Goal: Communication & Community: Answer question/provide support

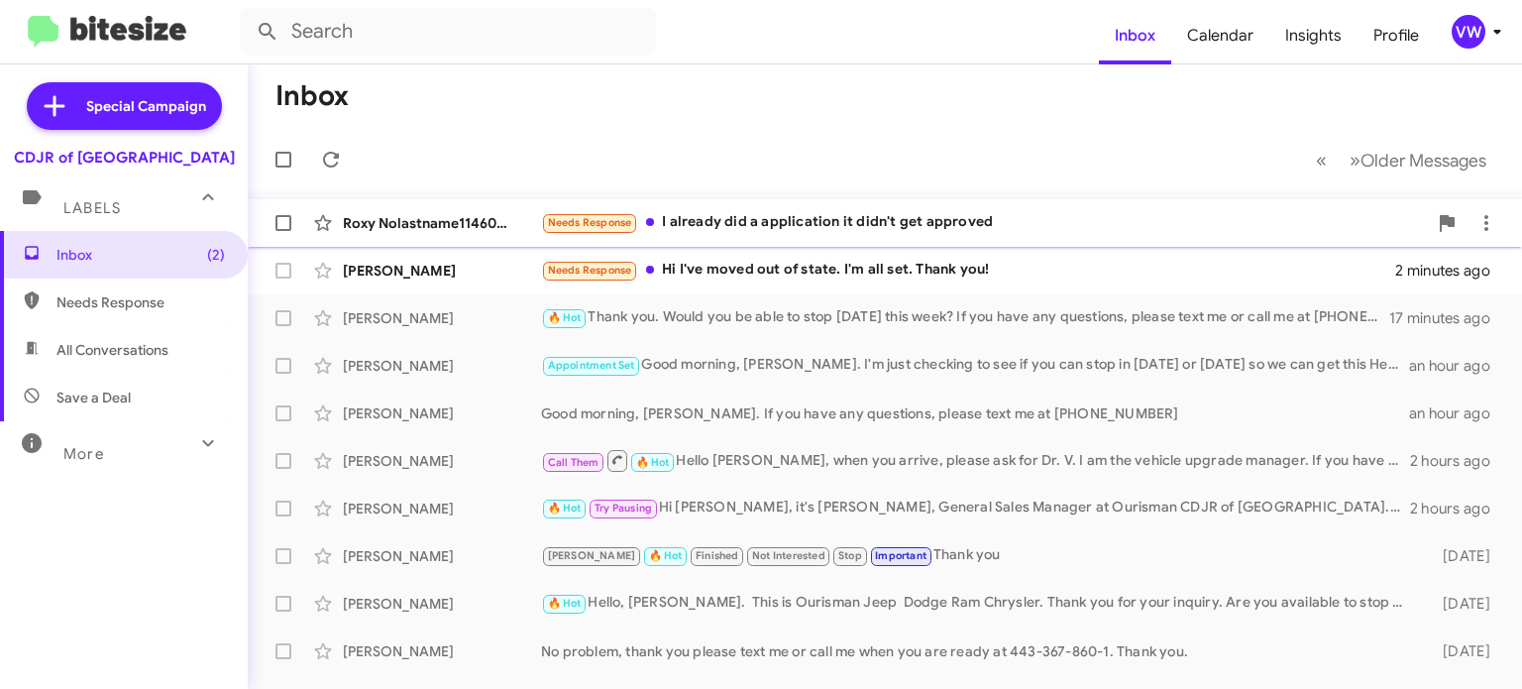
click at [560, 229] on small "Needs Response" at bounding box center [589, 223] width 93 height 19
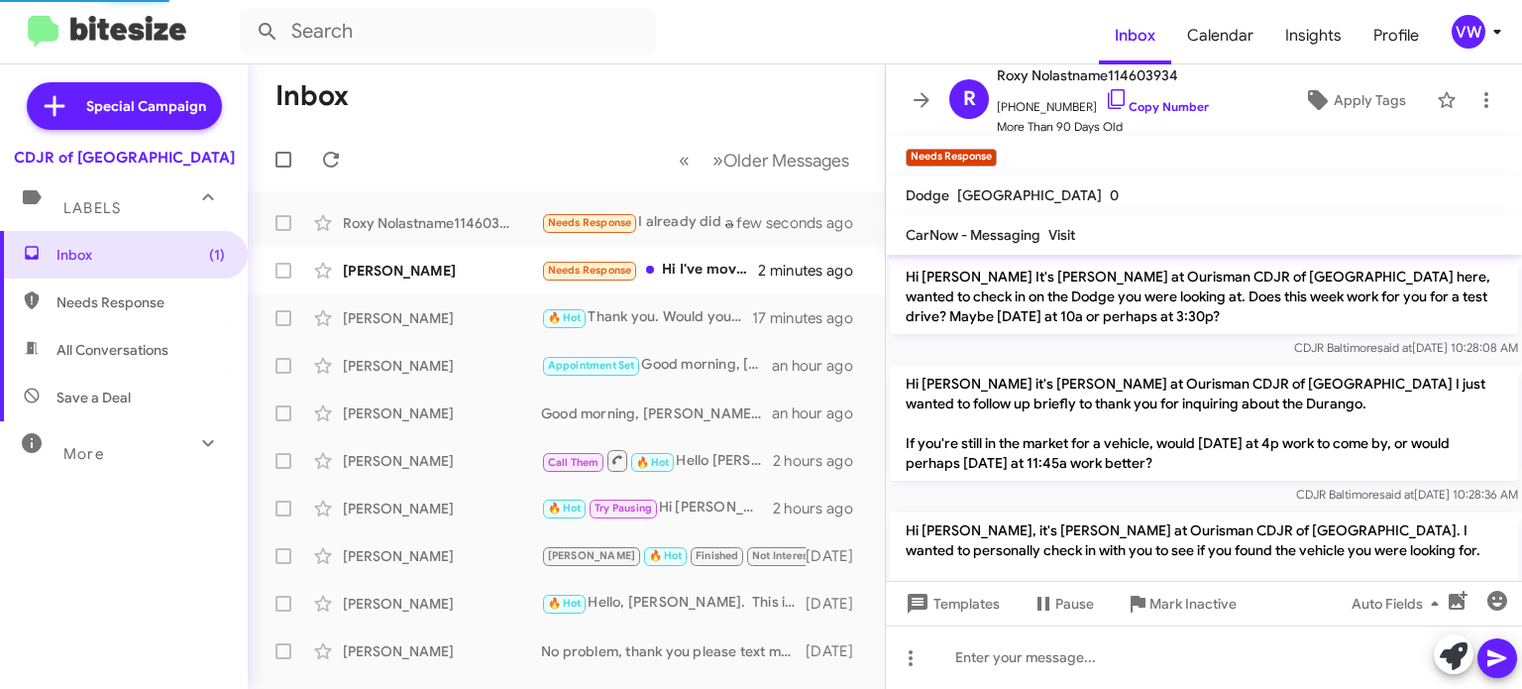
scroll to position [2328, 0]
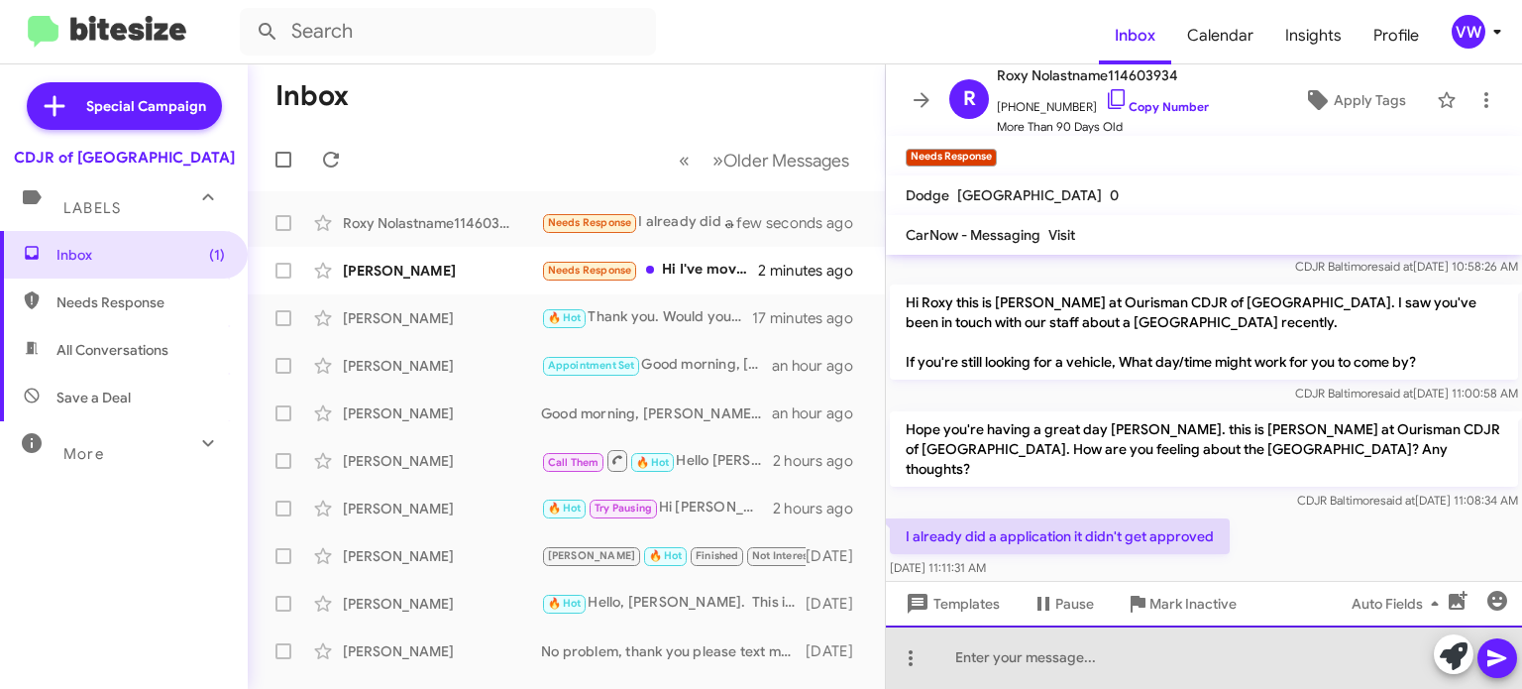
drag, startPoint x: 1126, startPoint y: 669, endPoint x: 1126, endPoint y: 687, distance: 17.8
click at [1127, 669] on div at bounding box center [1204, 656] width 636 height 63
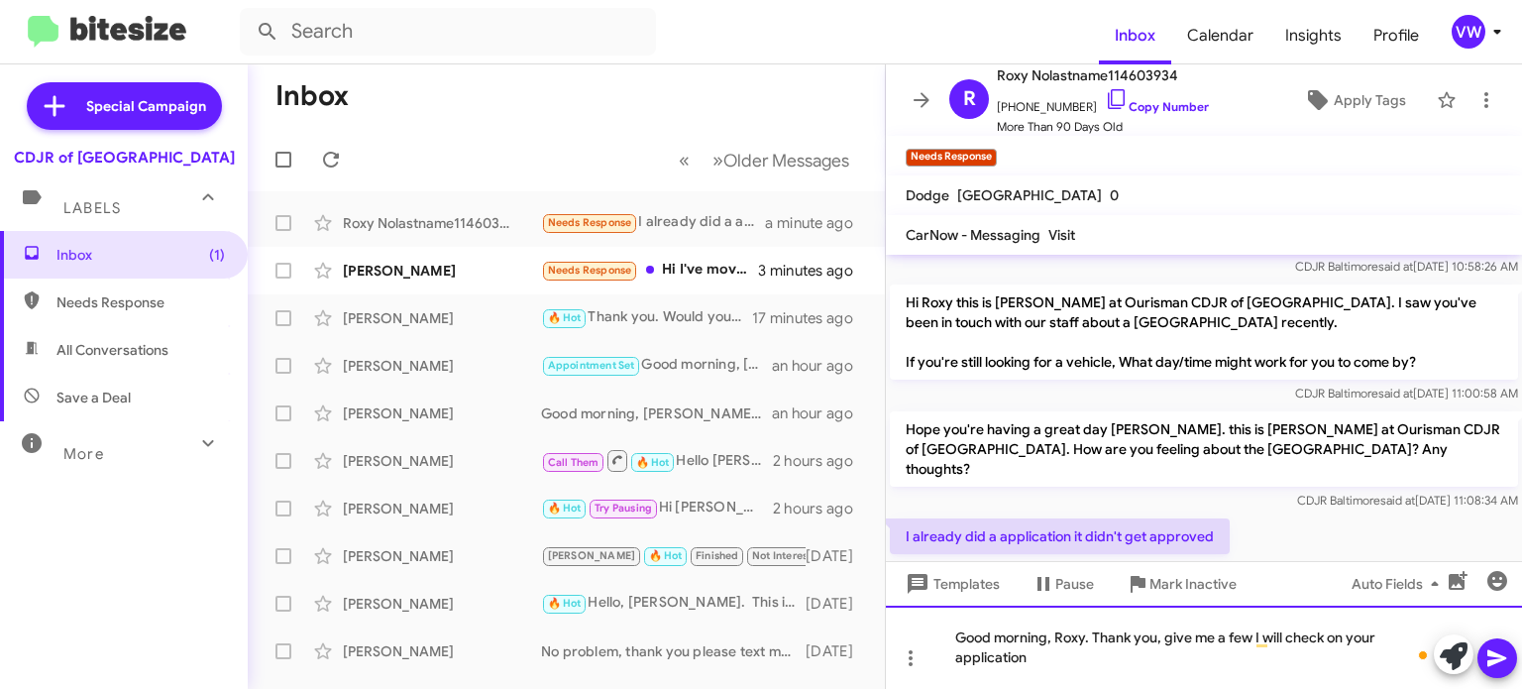
click at [1087, 660] on div "Good morning, Roxy. Thank you, give me a few I will check on your application" at bounding box center [1204, 646] width 636 height 83
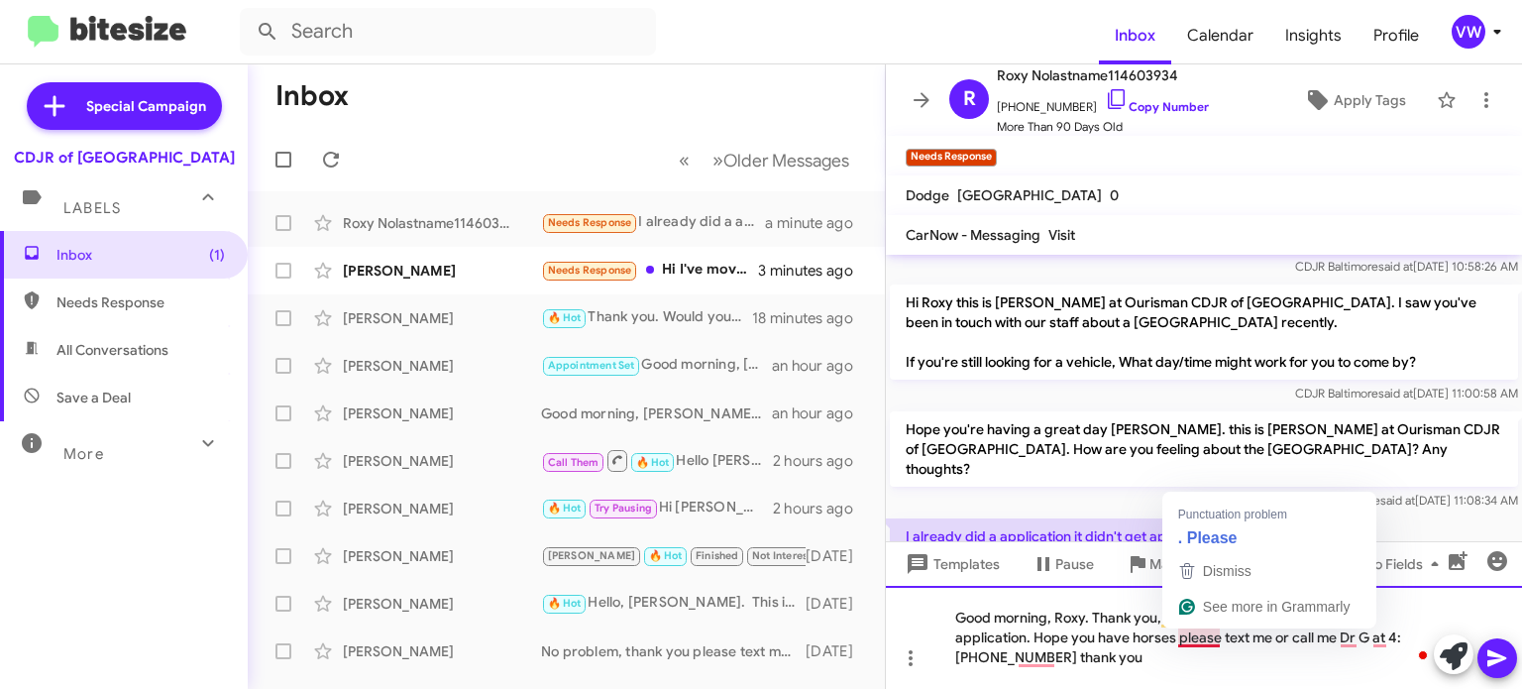
click at [1208, 641] on div "Good morning, Roxy. Thank you, give me a few I will check on your application. …" at bounding box center [1204, 636] width 636 height 103
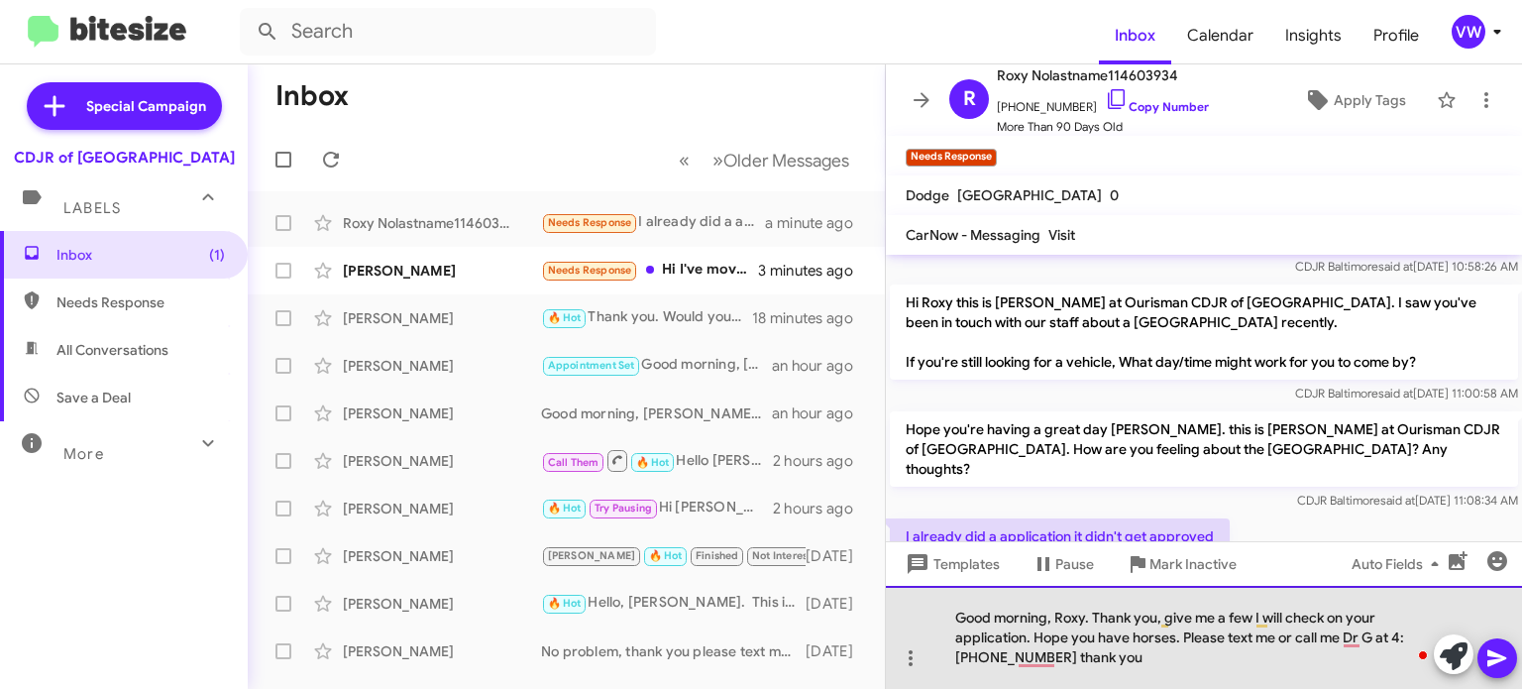
click at [1178, 640] on div "Good morning, Roxy. Thank you, give me a few I will check on your application. …" at bounding box center [1204, 636] width 636 height 103
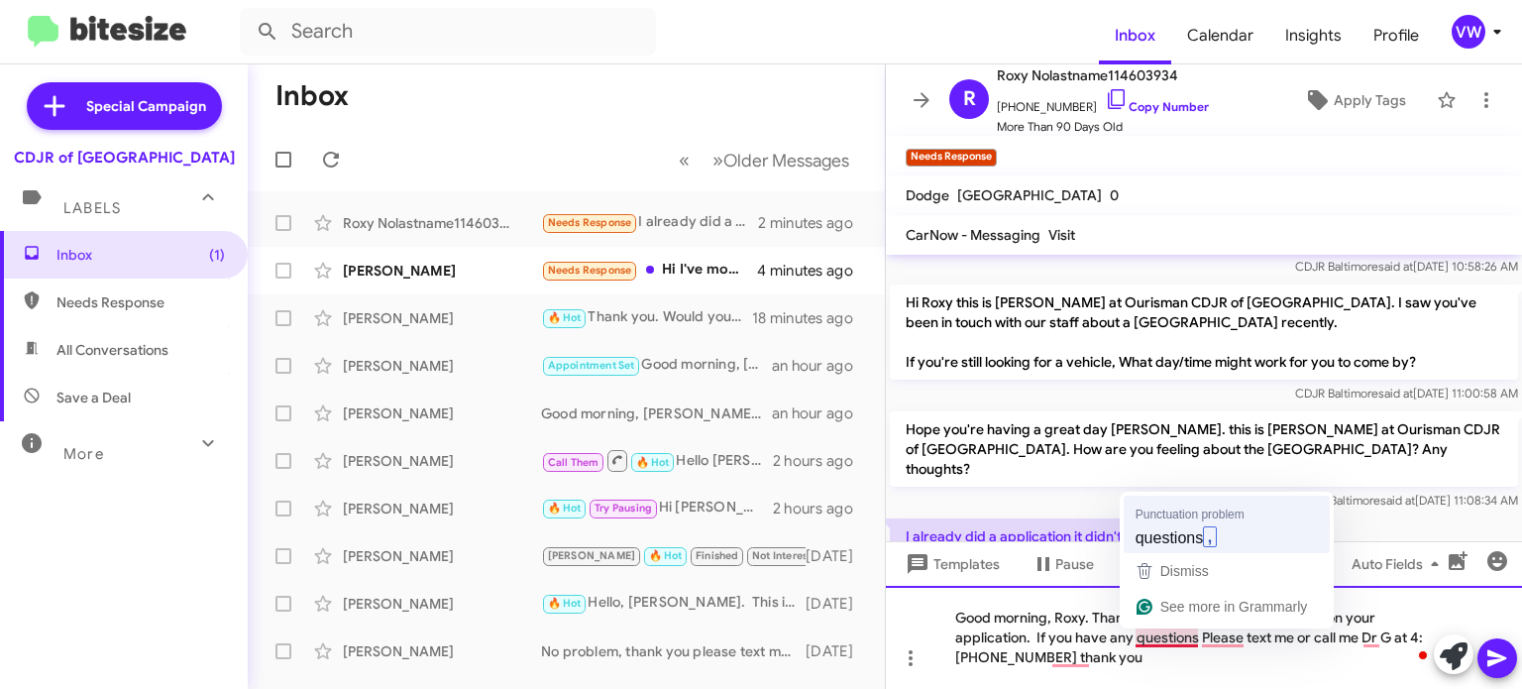
click at [1163, 551] on div "Punctuation problem questions , Dismiss See more in Grammarly" at bounding box center [1226, 559] width 214 height 137
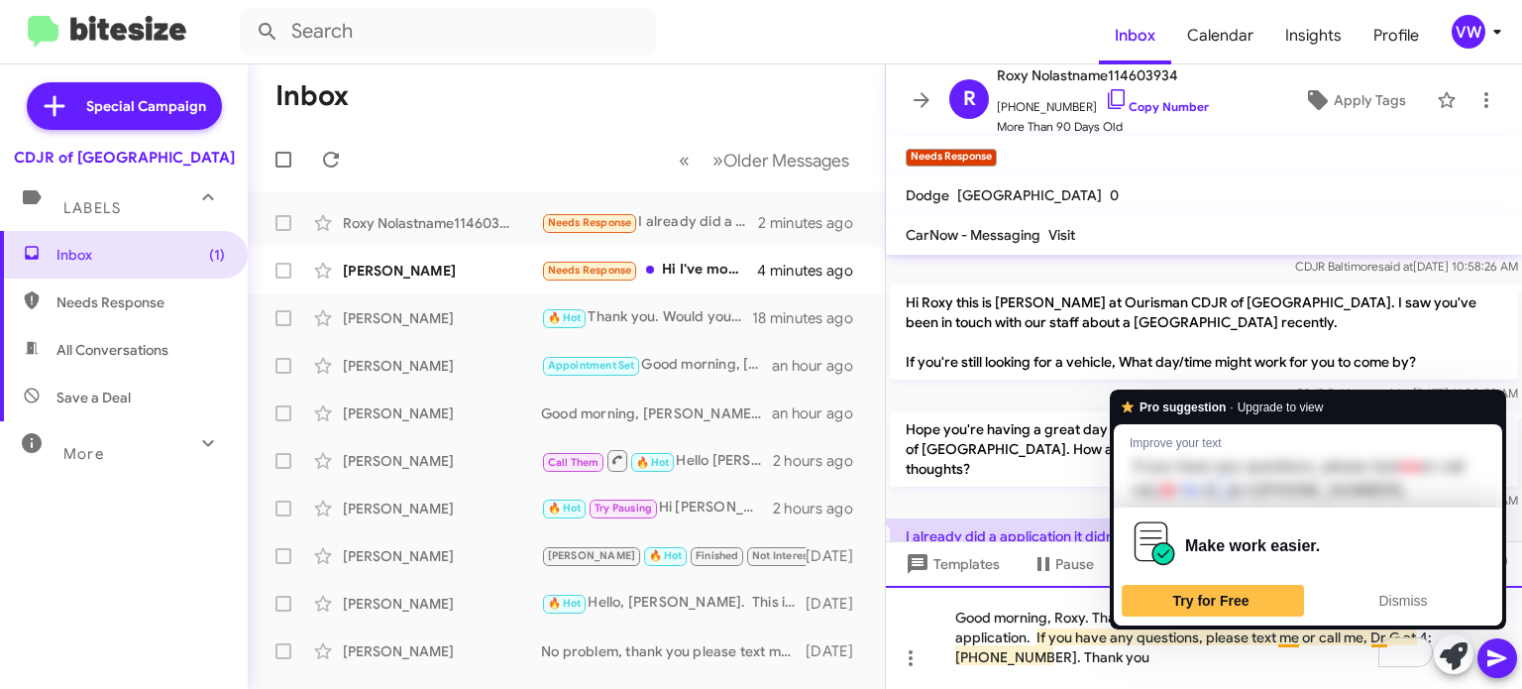
click at [1395, 627] on div "Pro suggestion · Upgrade to view Improve your text If you have any questions, p…" at bounding box center [1308, 509] width 396 height 240
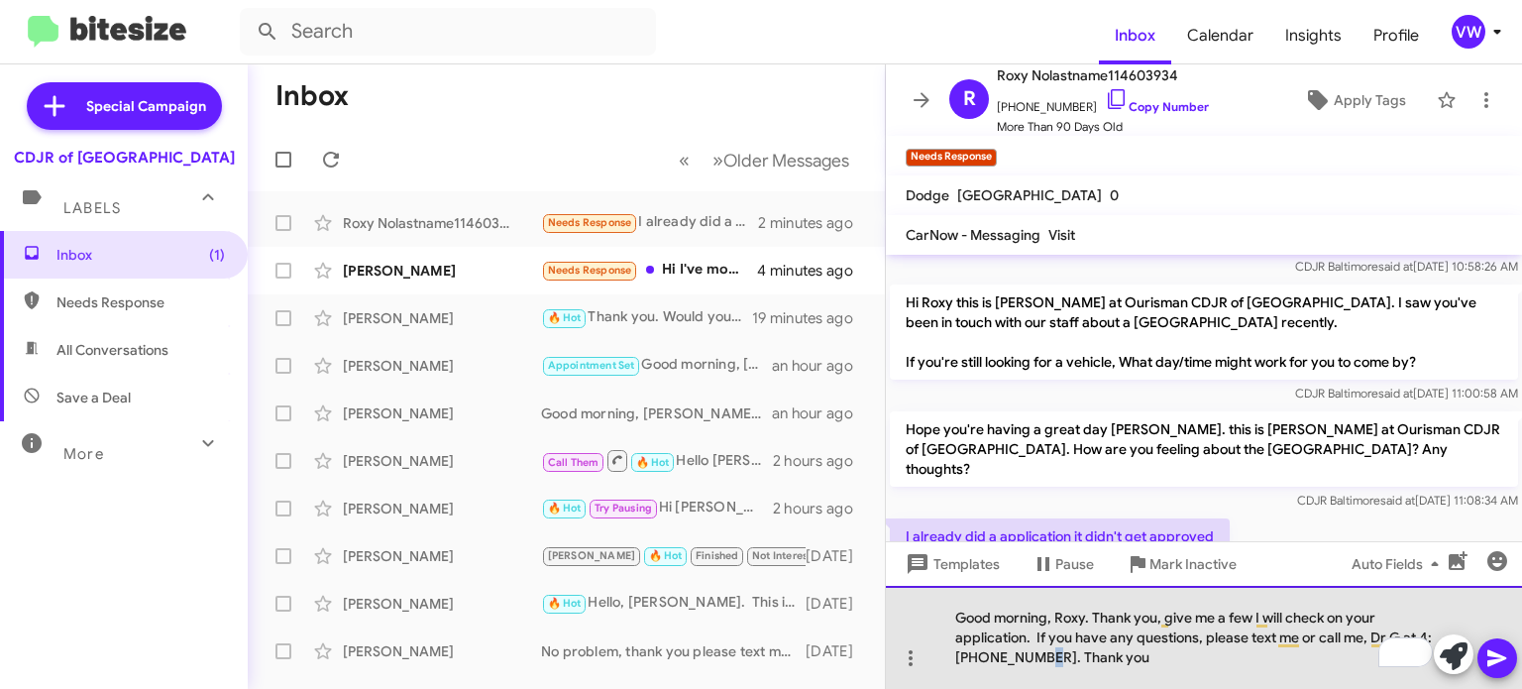
click at [1043, 660] on div "Good morning, Roxy. Thank you, give me a few I will check on your application. …" at bounding box center [1204, 636] width 636 height 103
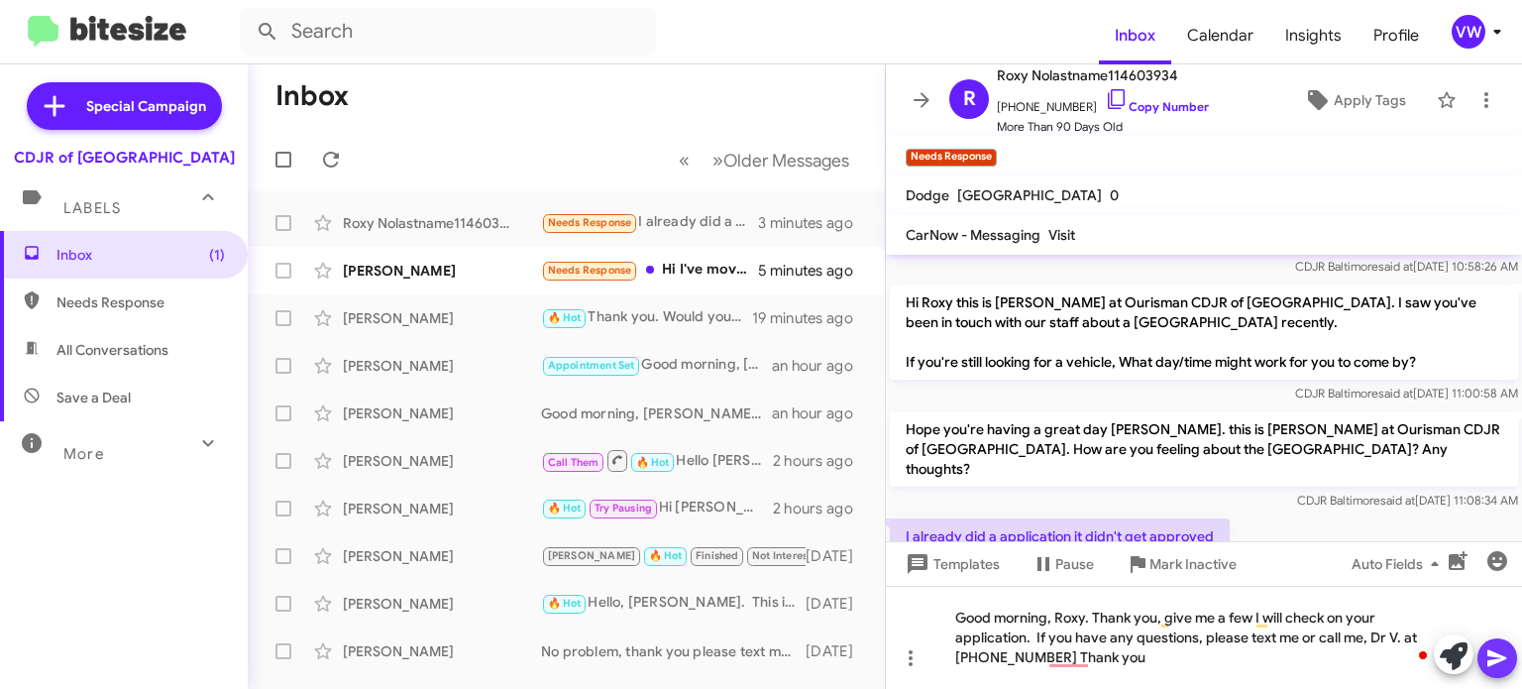
click at [1512, 659] on button at bounding box center [1497, 658] width 40 height 40
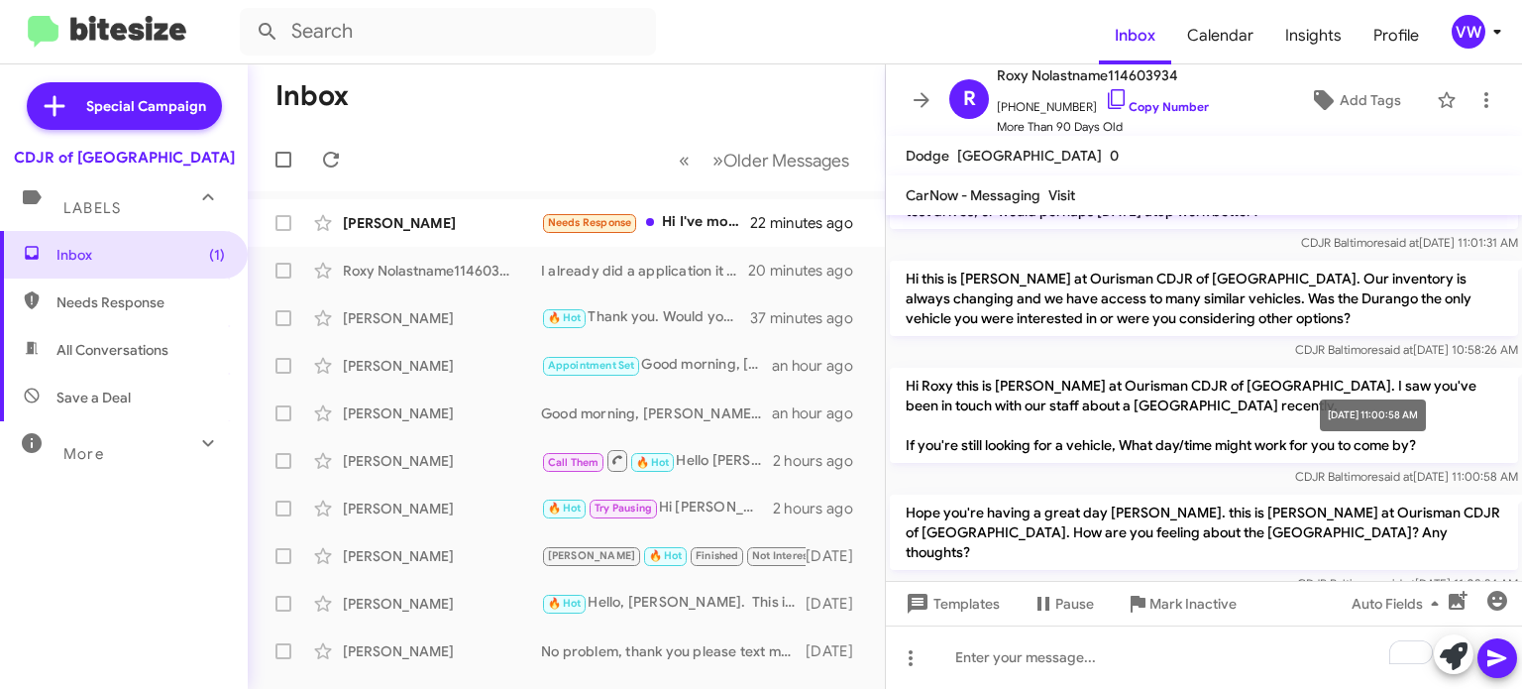
scroll to position [3876, 0]
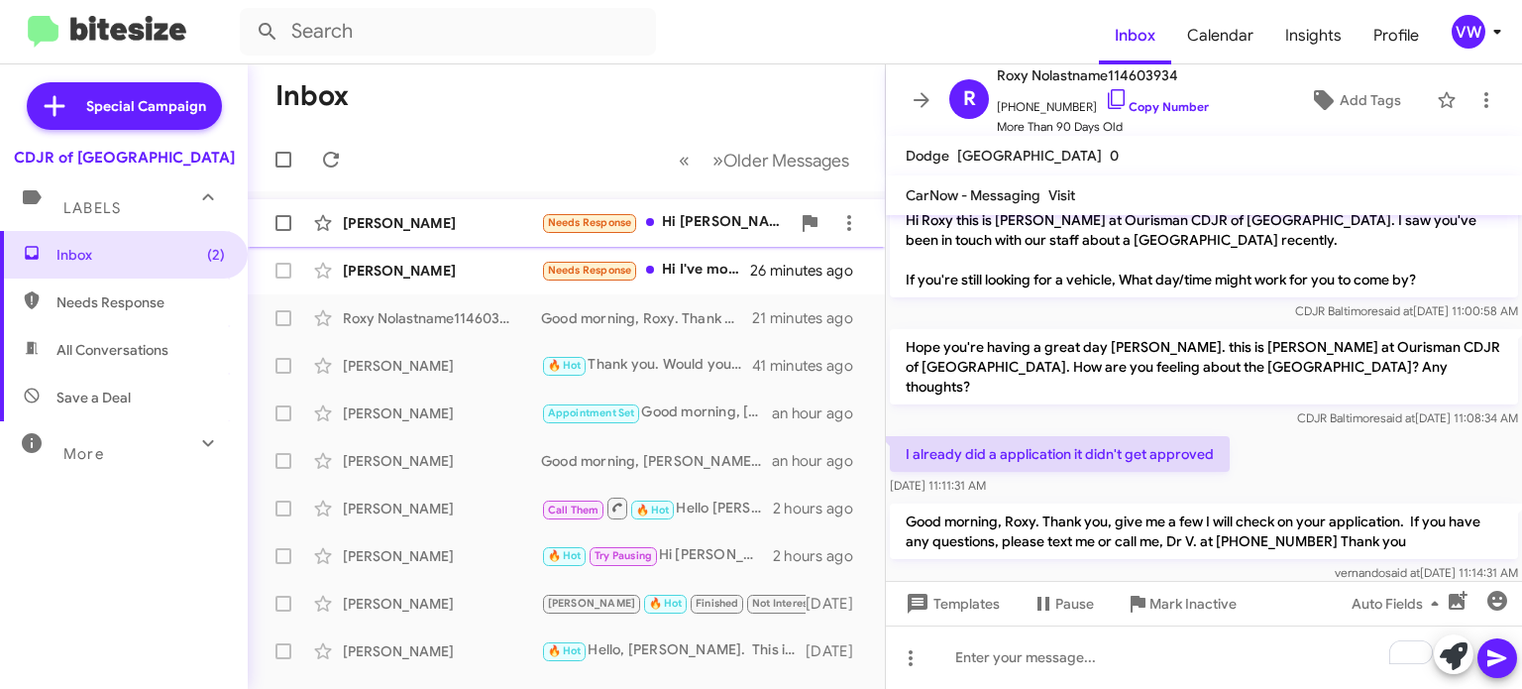
click at [578, 230] on small "Needs Response" at bounding box center [589, 223] width 93 height 19
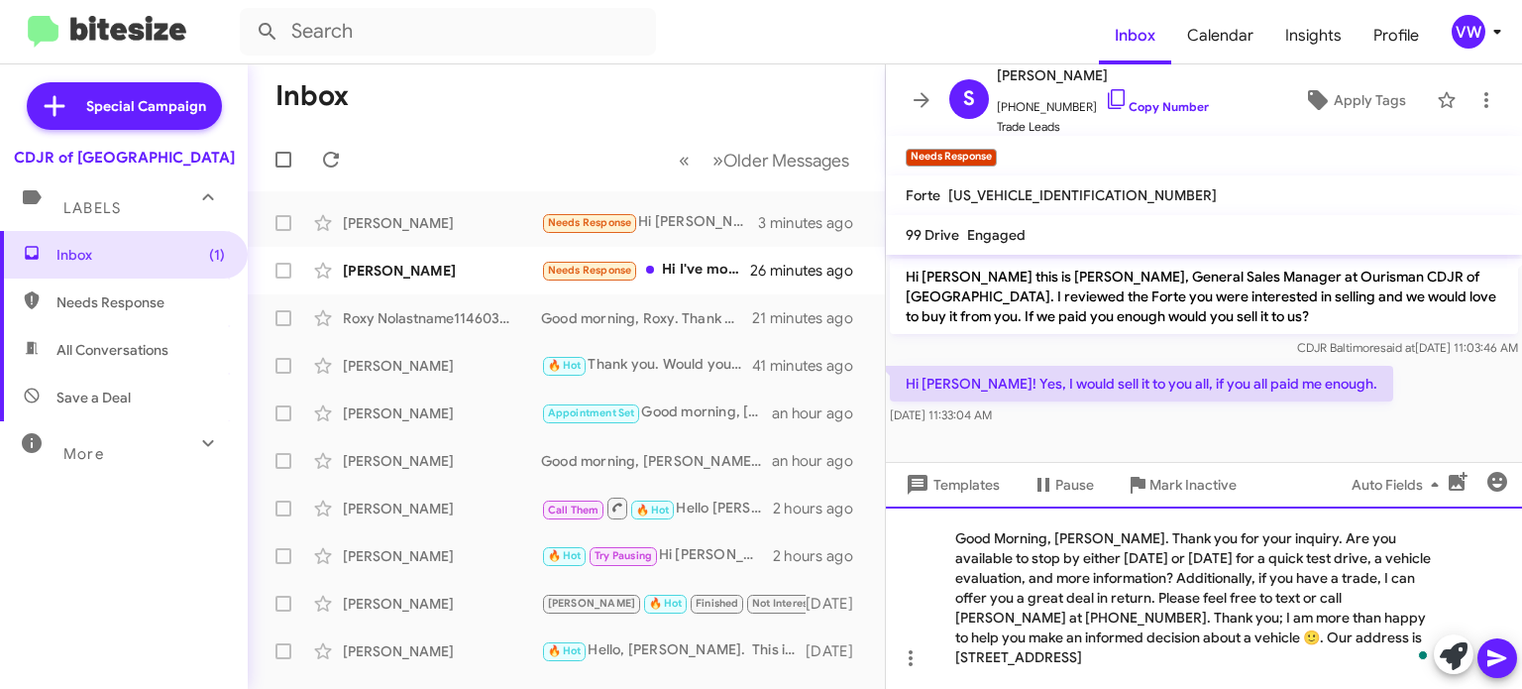
click at [1101, 537] on div "Good Morning, [PERSON_NAME]. Thank you for your inquiry. Are you available to s…" at bounding box center [1204, 597] width 636 height 182
click at [1514, 645] on div at bounding box center [1474, 656] width 83 height 44
click at [1500, 658] on icon at bounding box center [1496, 658] width 19 height 17
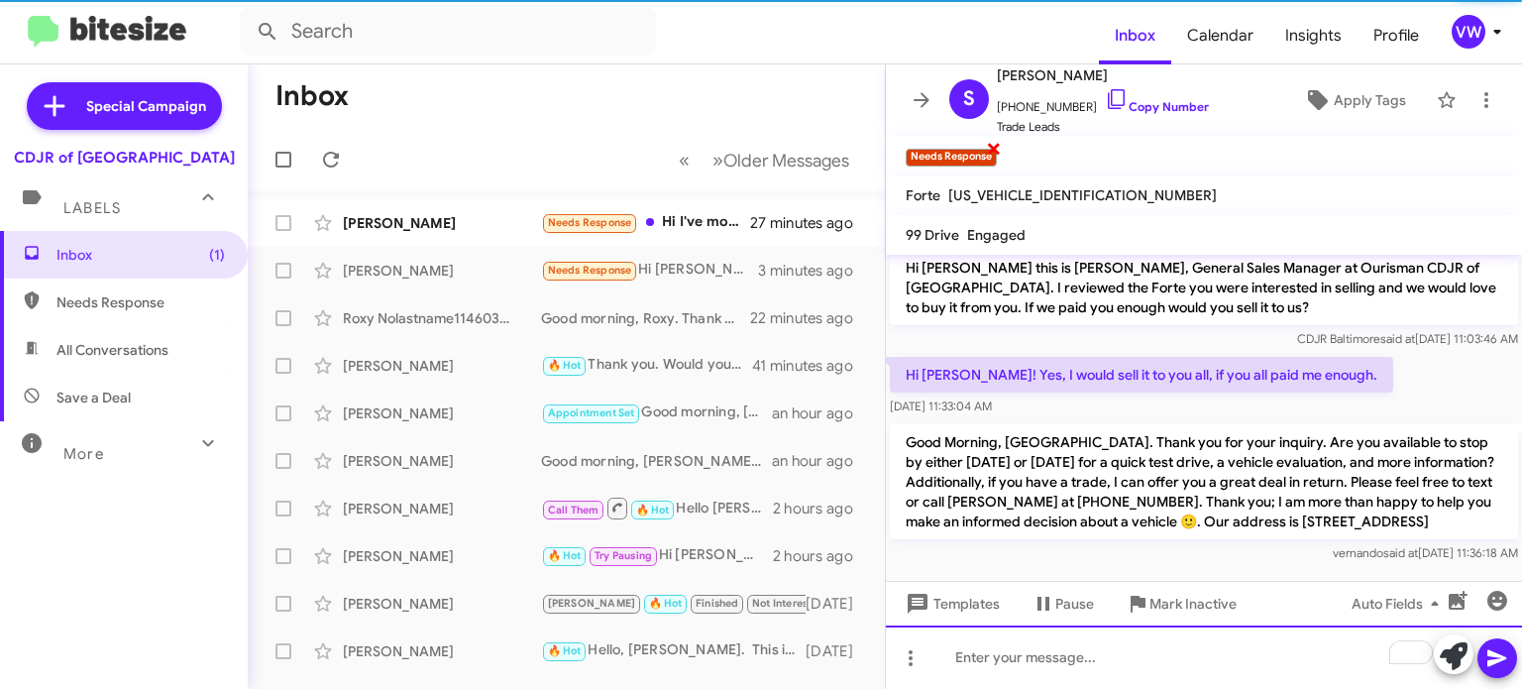
scroll to position [1, 0]
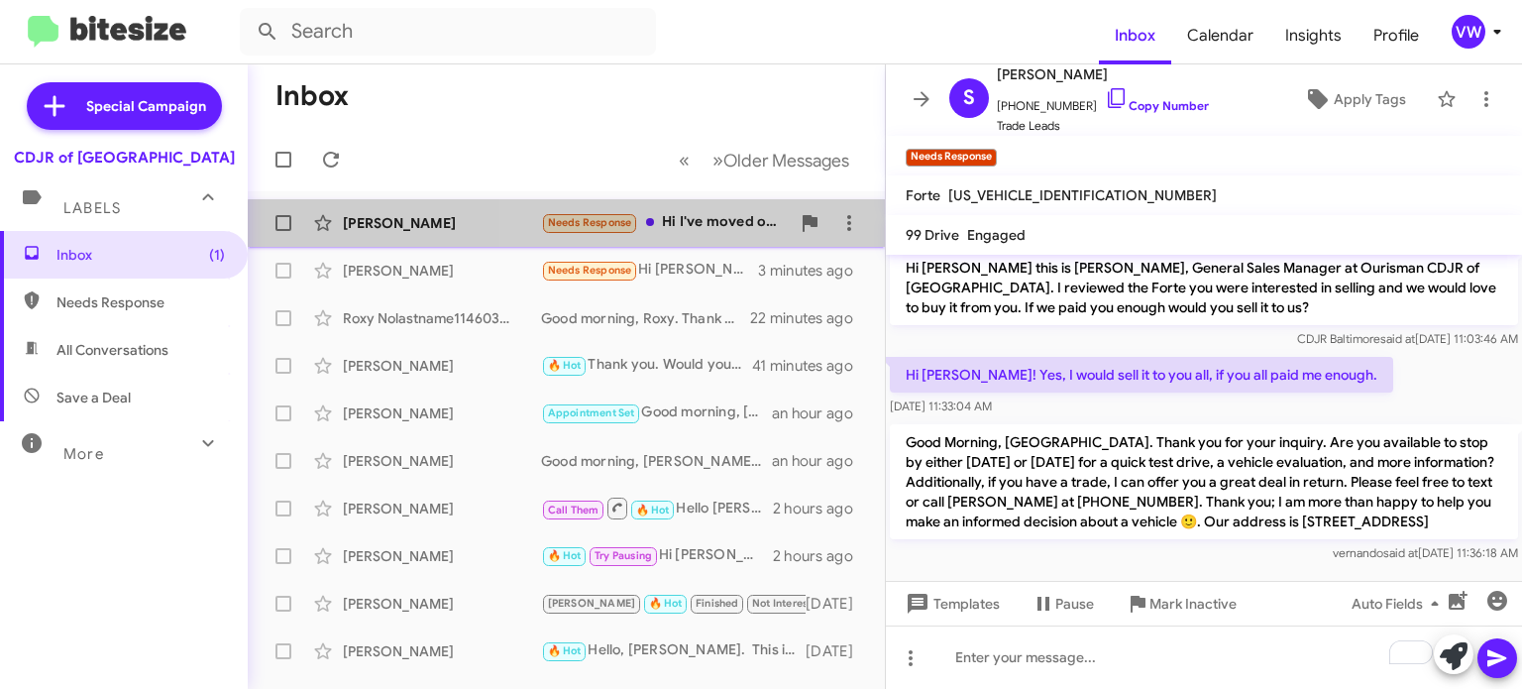
click at [677, 229] on div "Needs Response Hi I've moved out of state. I'm all set. Thank you!" at bounding box center [665, 222] width 249 height 23
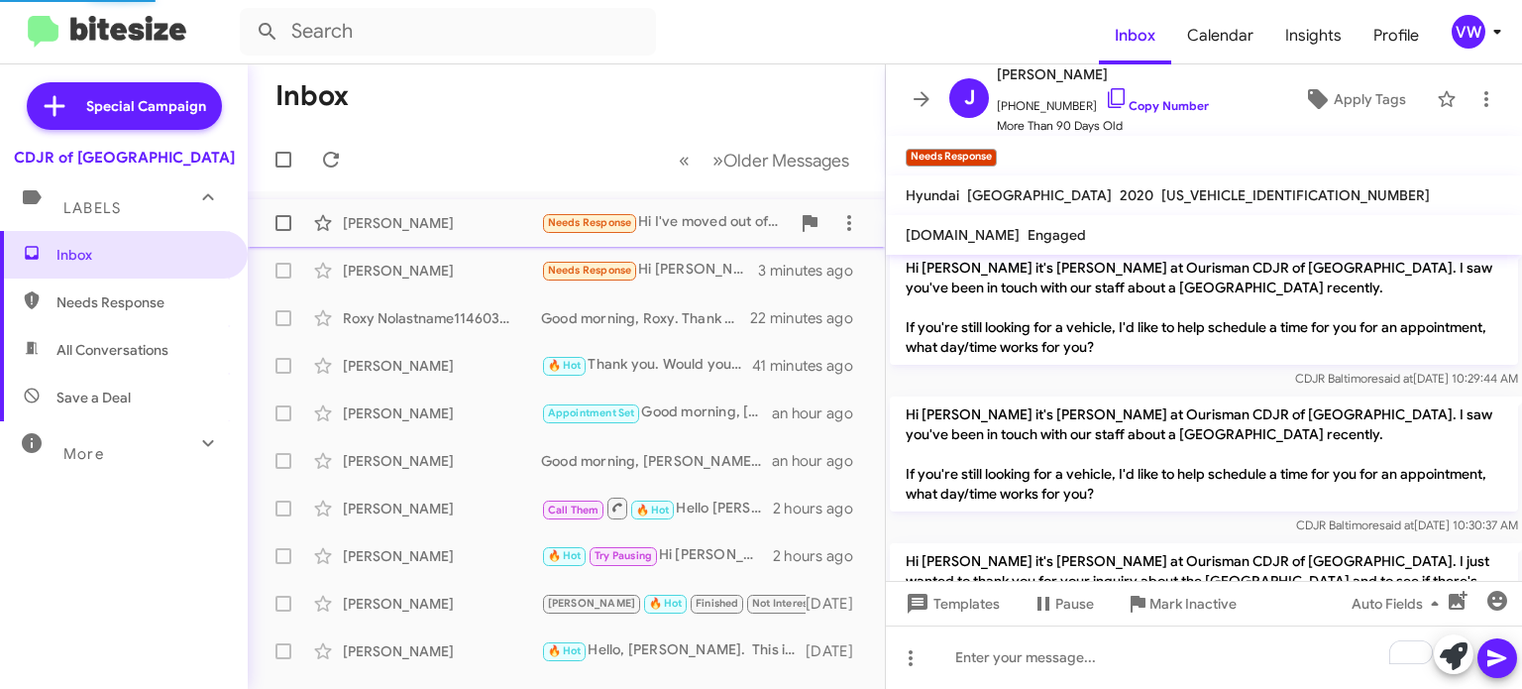
scroll to position [2189, 0]
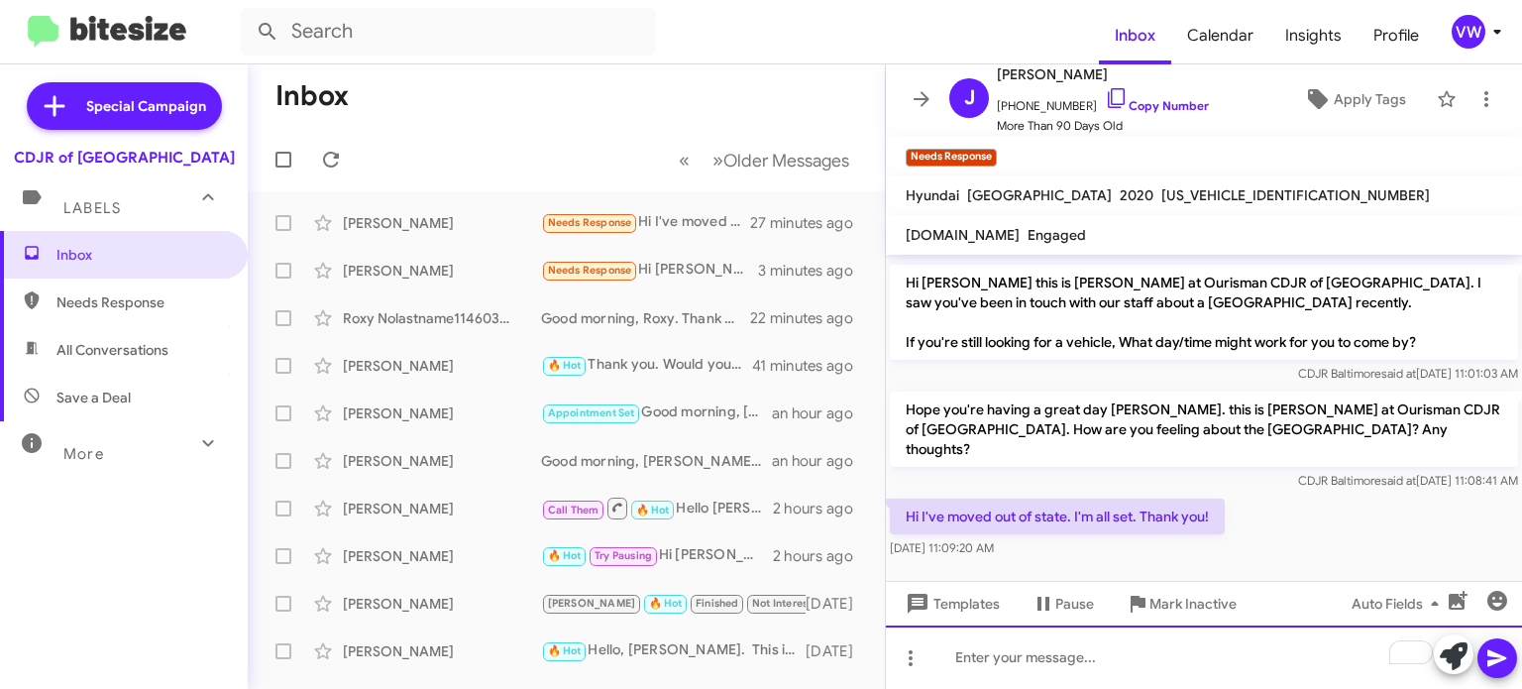
click at [1163, 645] on div "To enrich screen reader interactions, please activate Accessibility in Grammarl…" at bounding box center [1204, 656] width 636 height 63
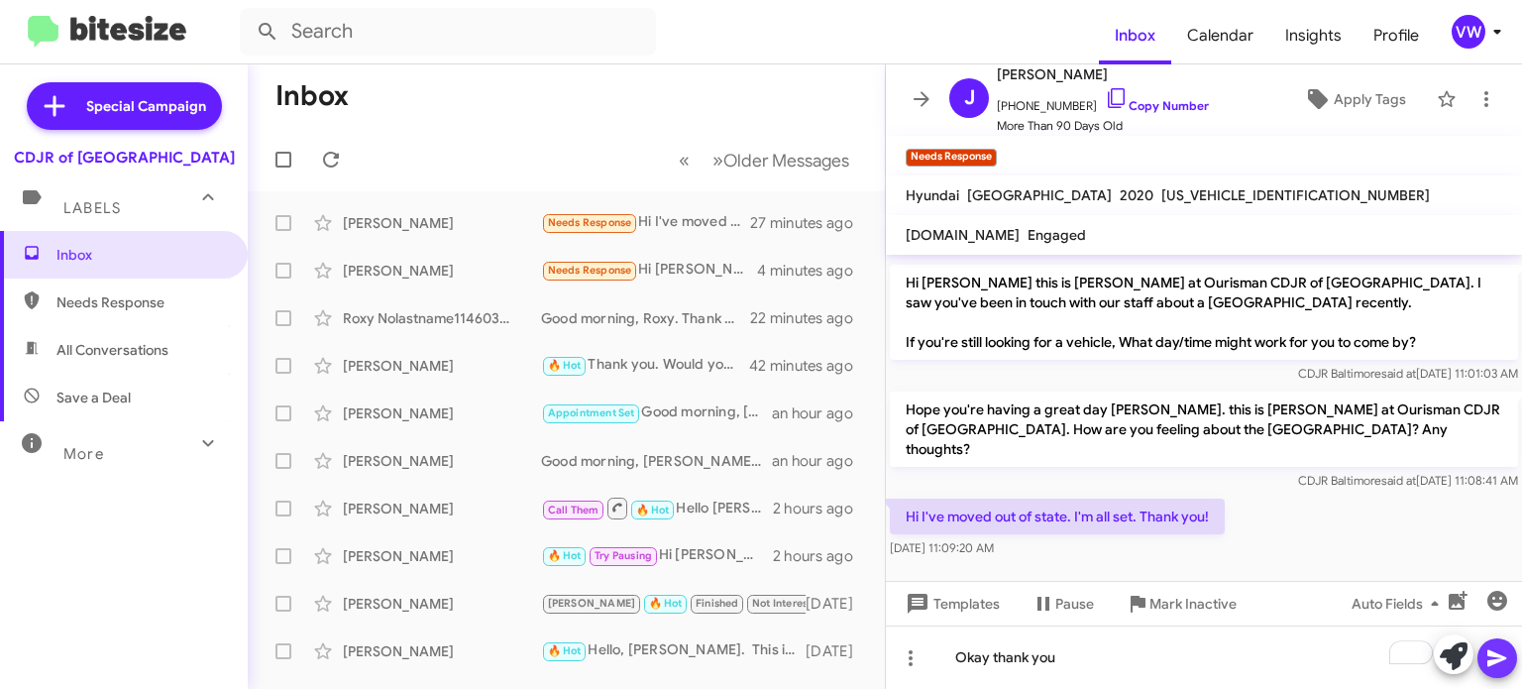
click at [1501, 653] on icon at bounding box center [1497, 658] width 24 height 24
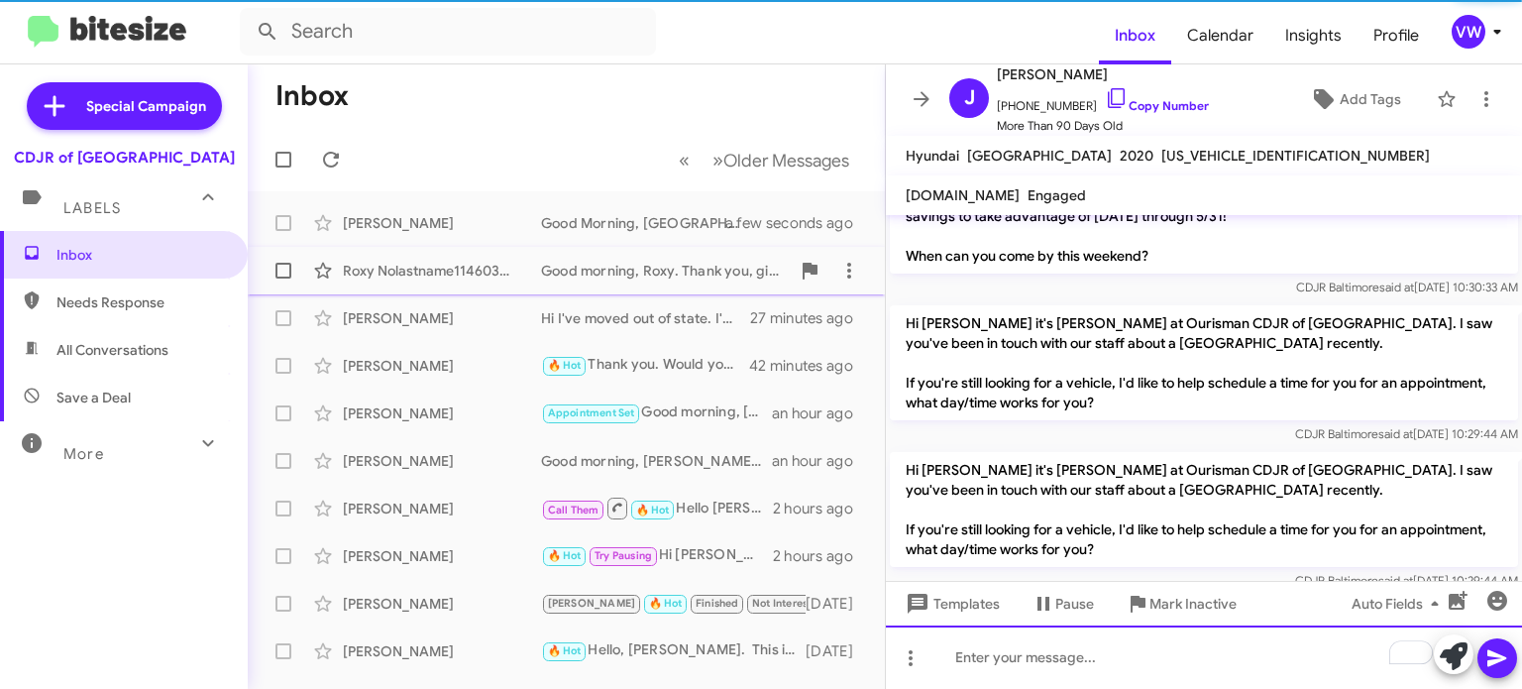
scroll to position [0, 0]
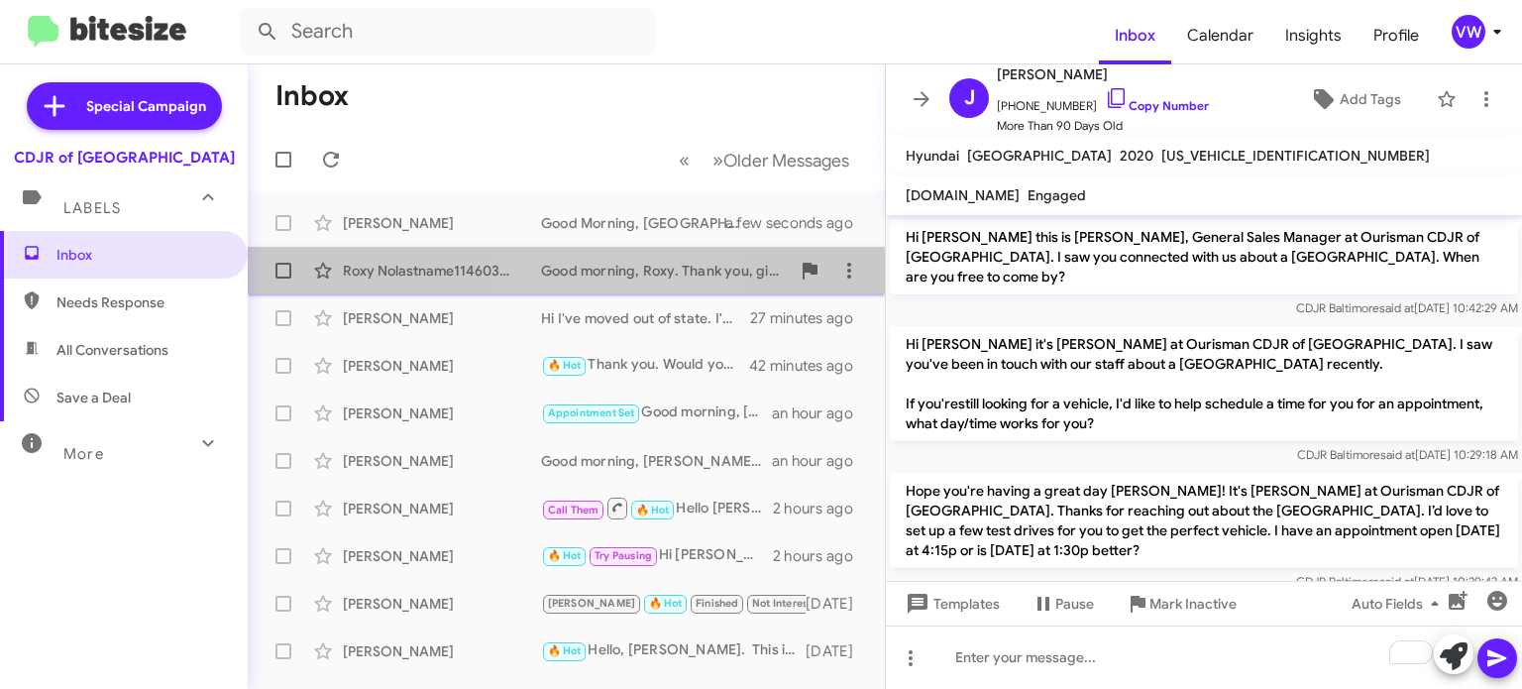
click at [562, 273] on div "Good morning, Roxy. Thank you, give me a few I will check on your application. …" at bounding box center [665, 271] width 249 height 20
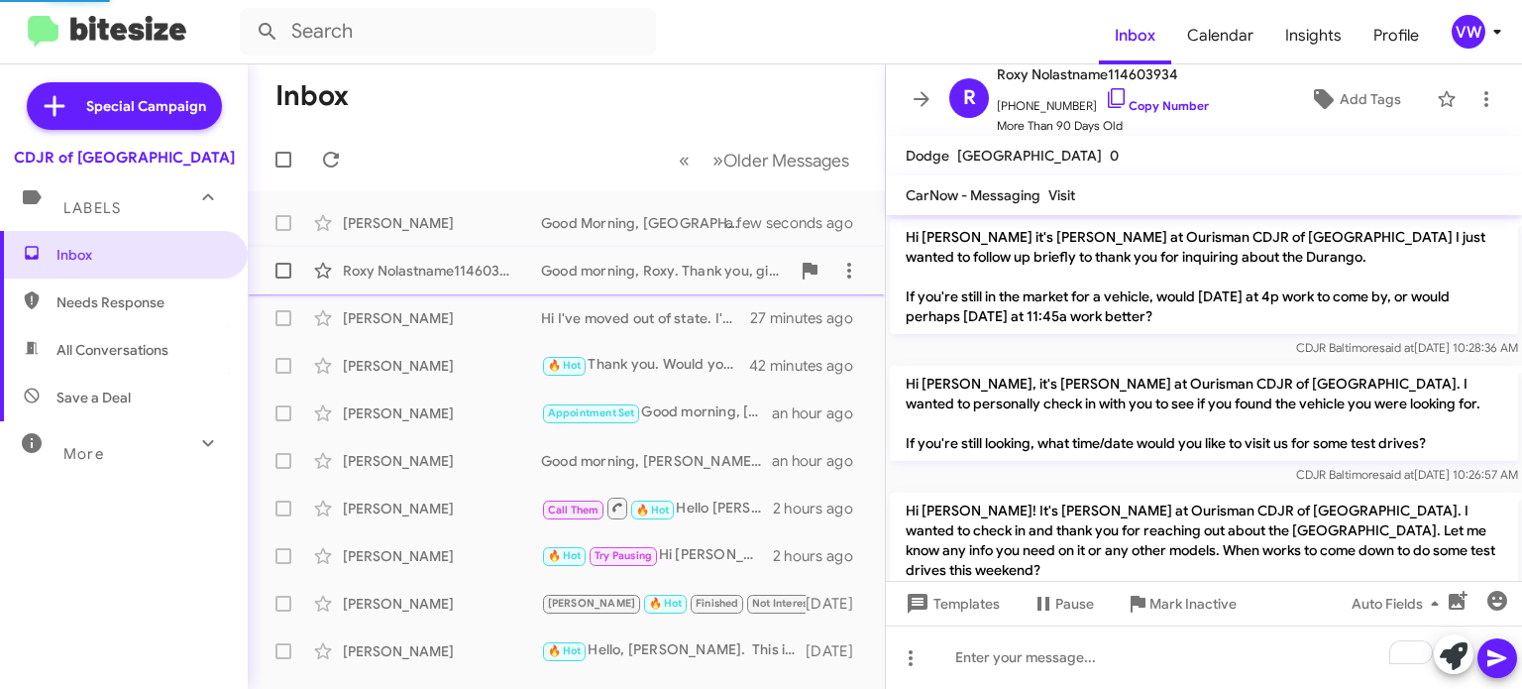
scroll to position [2269, 0]
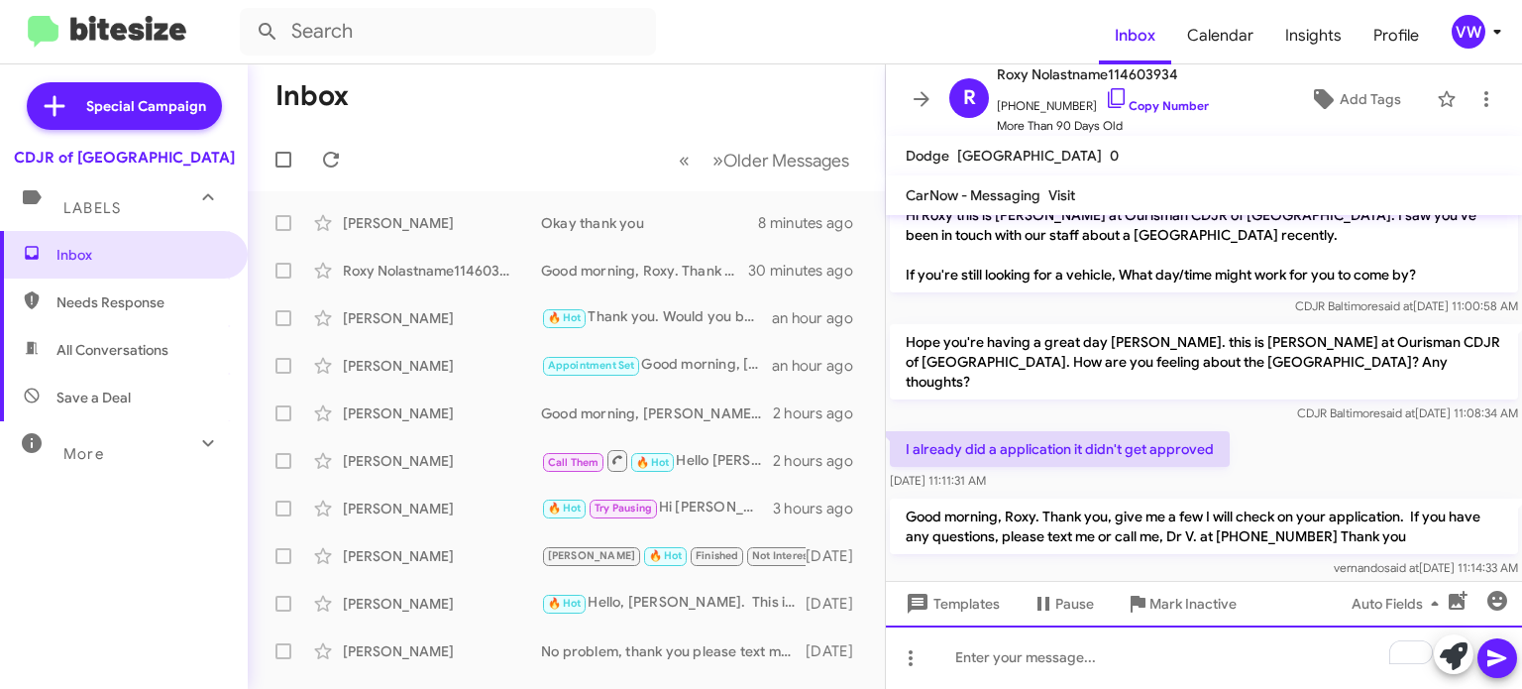
click at [1168, 650] on div "To enrich screen reader interactions, please activate Accessibility in Grammarl…" at bounding box center [1204, 656] width 636 height 63
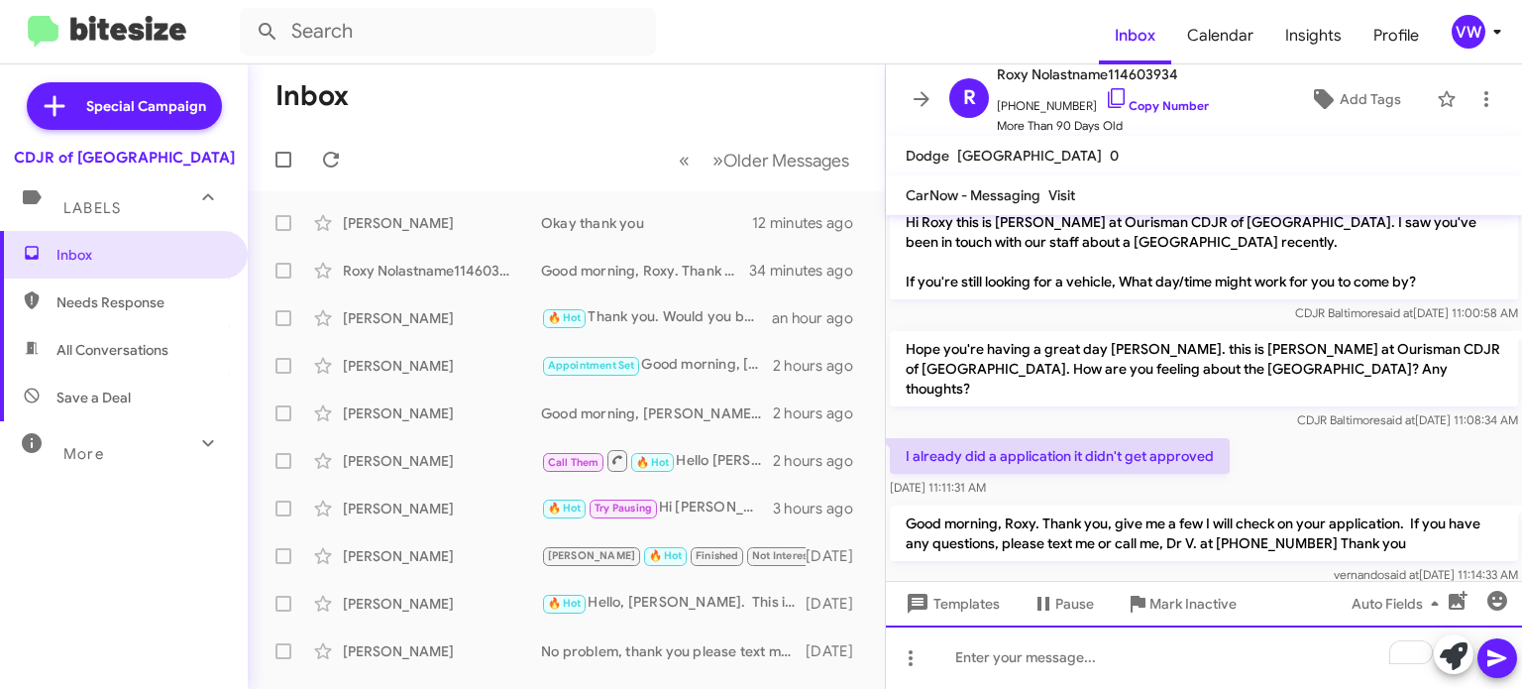
scroll to position [2260, 0]
